Goal: Task Accomplishment & Management: Use online tool/utility

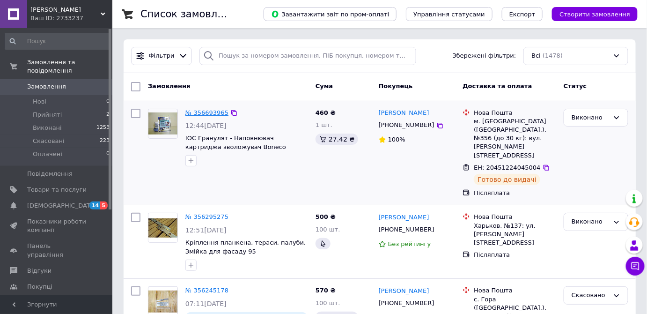
click at [206, 110] on link "№ 356693965" at bounding box center [206, 112] width 43 height 7
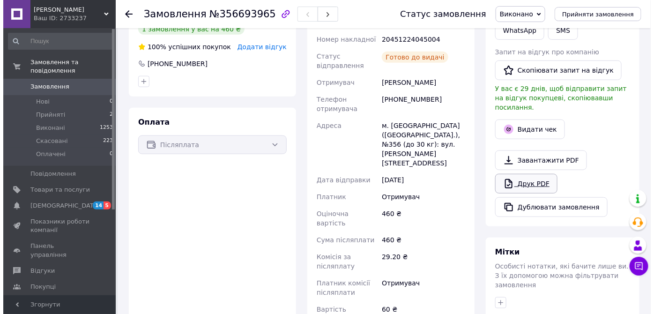
scroll to position [213, 0]
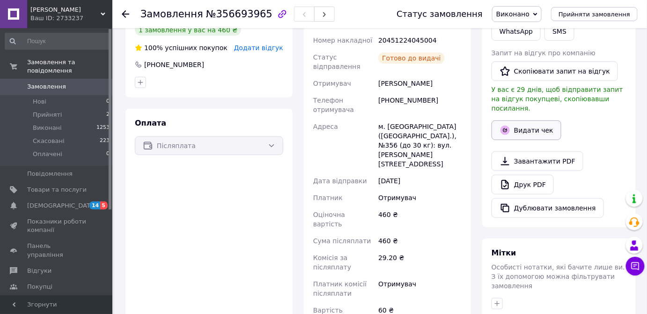
click at [522, 120] on button "Видати чек" at bounding box center [527, 130] width 70 height 20
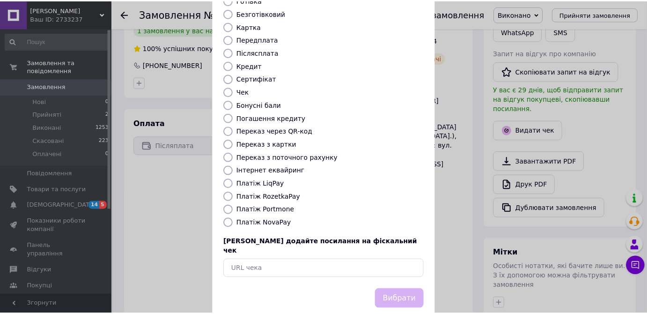
scroll to position [88, 0]
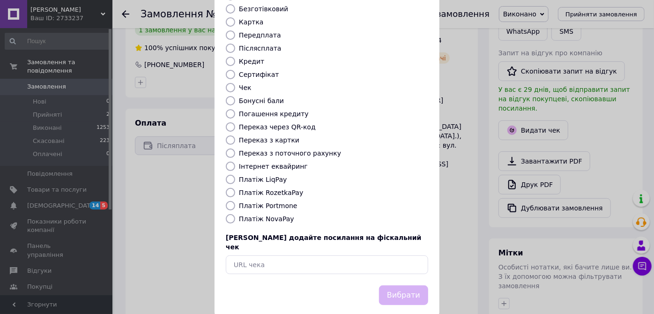
click at [230, 188] on input "Платіж RozetkaPay" at bounding box center [230, 192] width 9 height 9
radio input "true"
click at [229, 214] on input "Платіж NovaPay" at bounding box center [230, 218] width 9 height 9
radio input "true"
drag, startPoint x: 397, startPoint y: 279, endPoint x: 388, endPoint y: 270, distance: 11.9
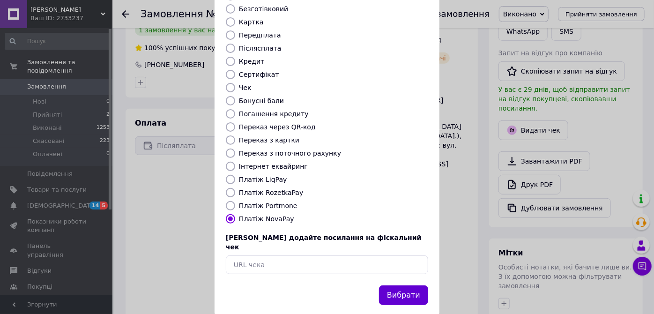
click at [397, 285] on button "Вибрати" at bounding box center [403, 295] width 49 height 20
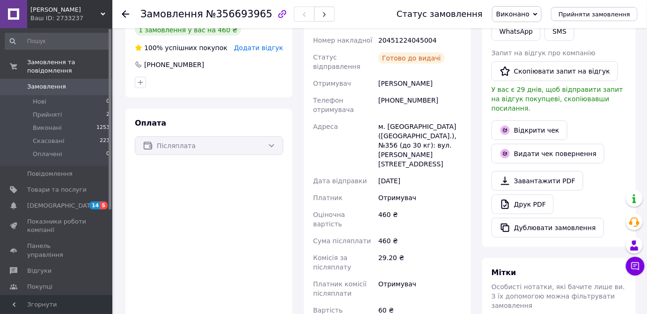
click at [124, 12] on use at bounding box center [125, 13] width 7 height 7
